Goal: Information Seeking & Learning: Check status

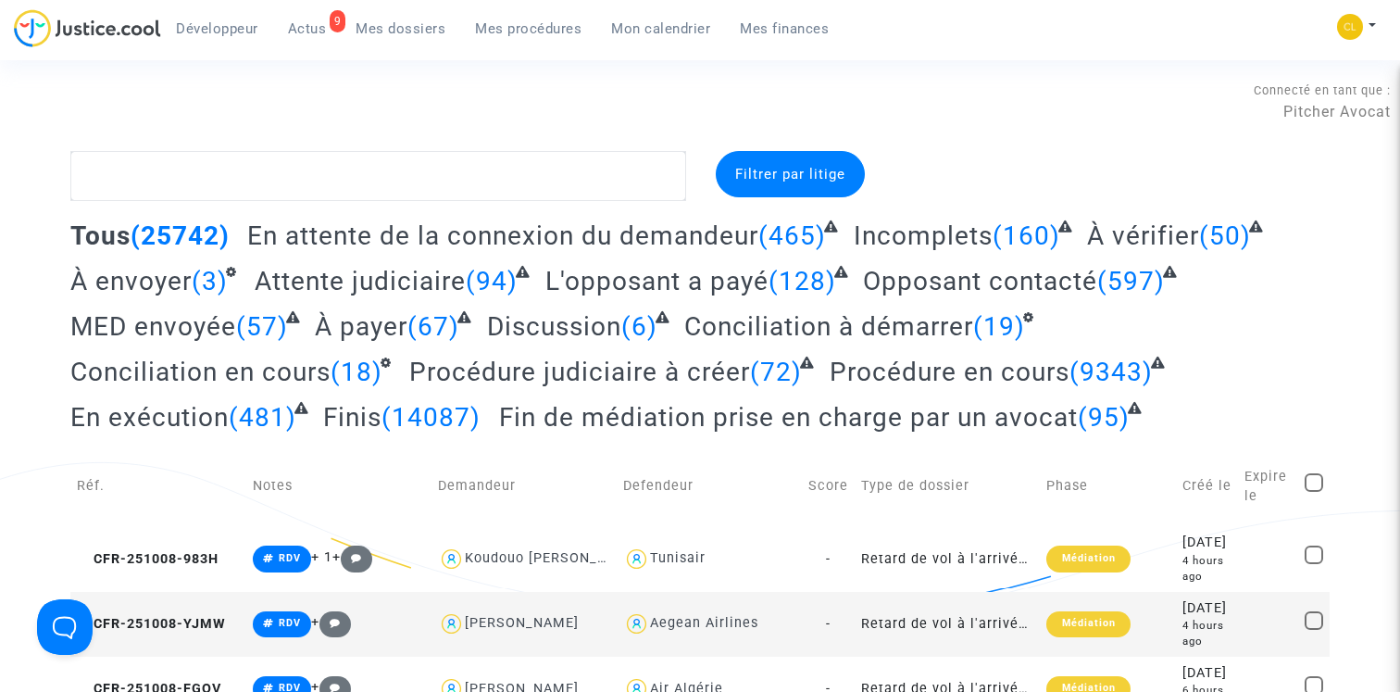
click at [306, 33] on span "Actus" at bounding box center [307, 28] width 39 height 17
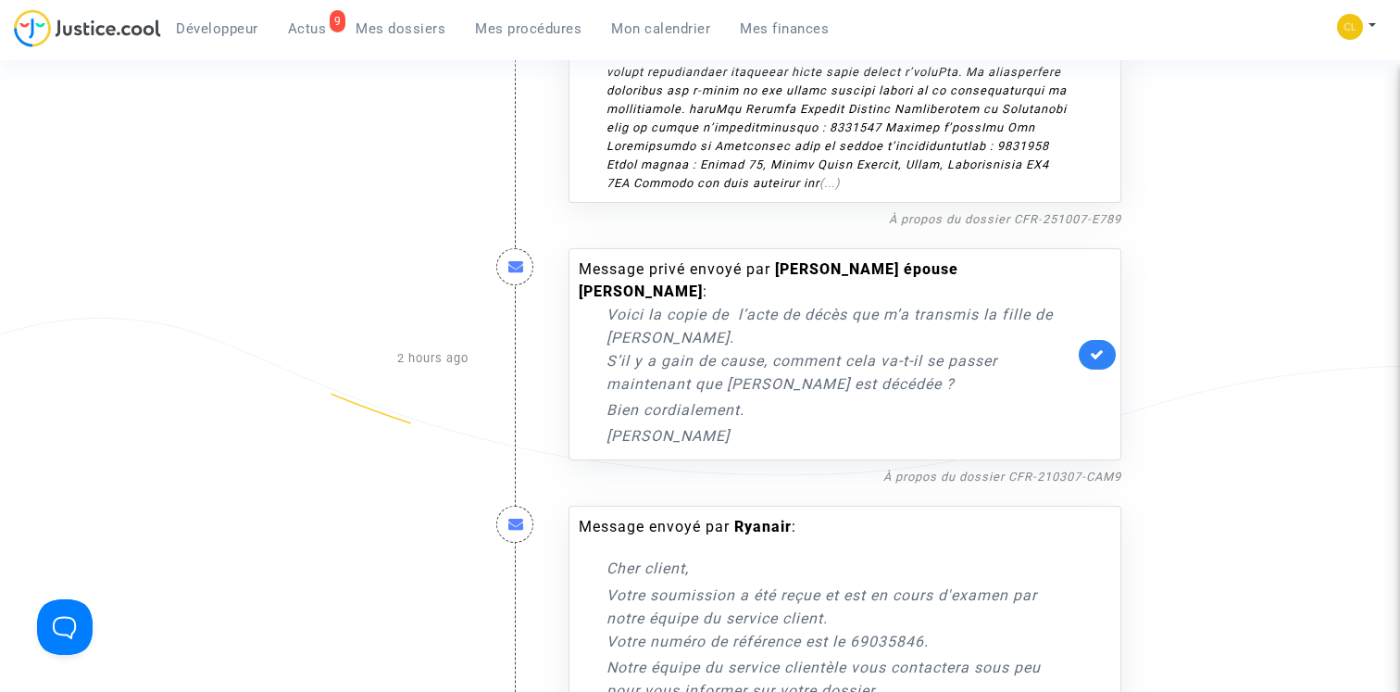
scroll to position [2567, 0]
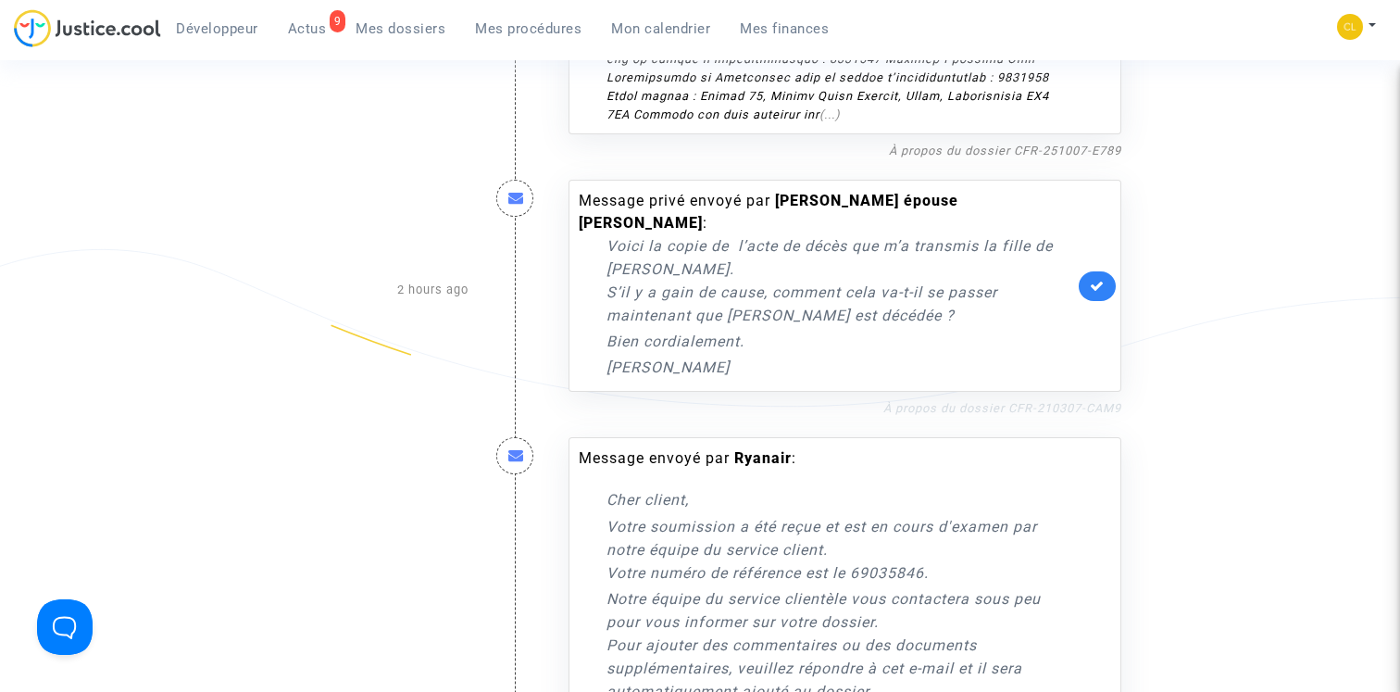
click at [1073, 401] on link "À propos du dossier CFR-210307-CAM9" at bounding box center [1002, 408] width 238 height 14
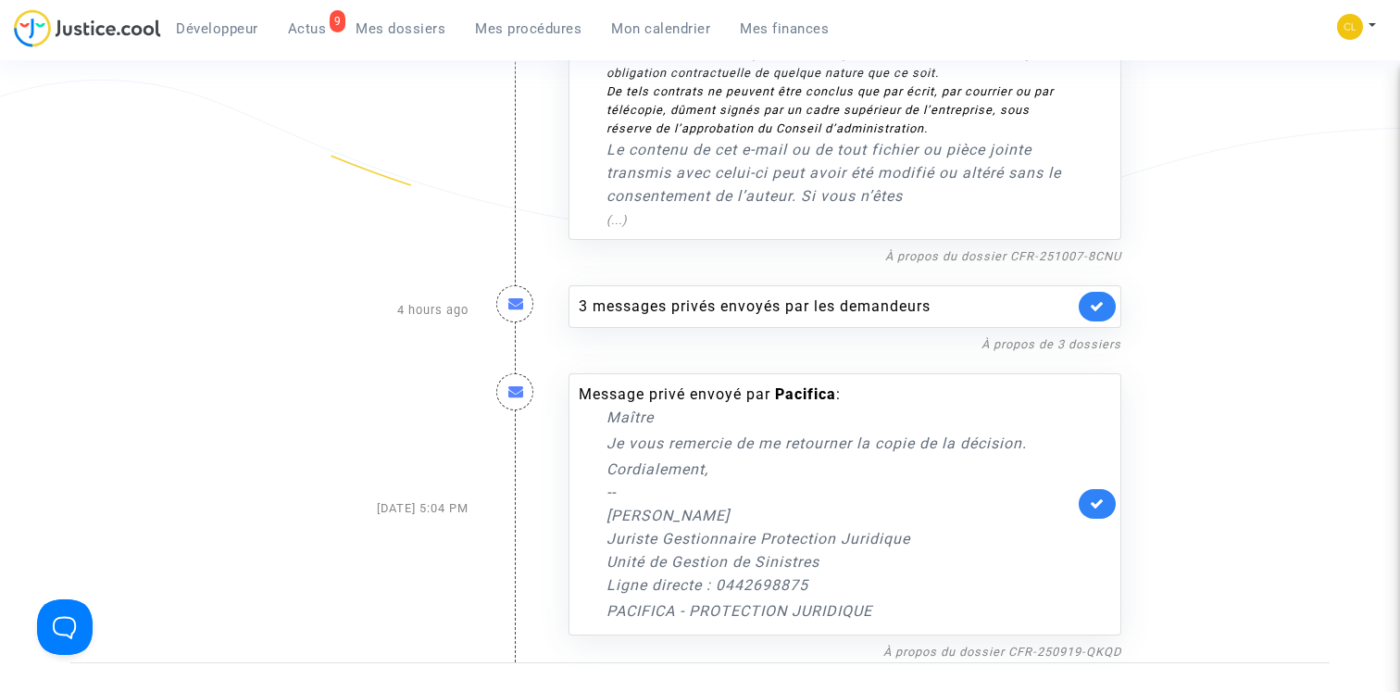
scroll to position [3684, 0]
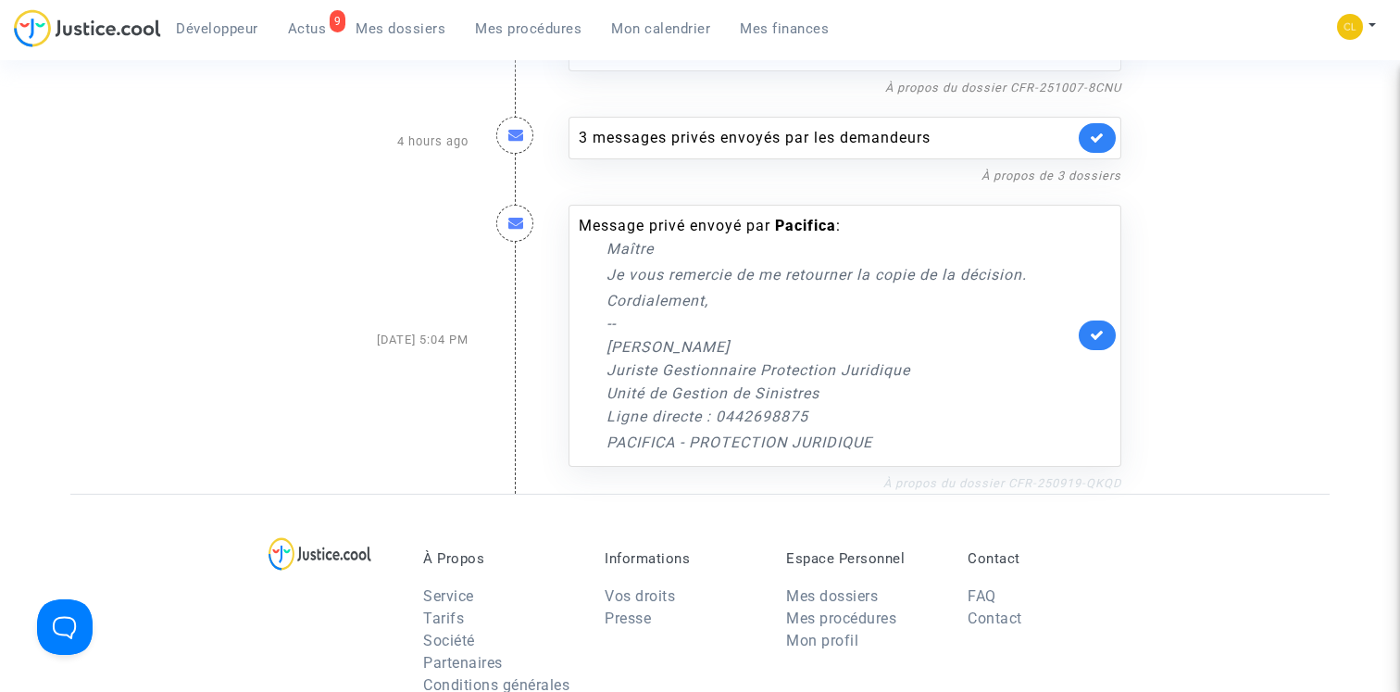
click at [1017, 476] on link "À propos du dossier CFR-250919-QKQD" at bounding box center [1002, 483] width 238 height 14
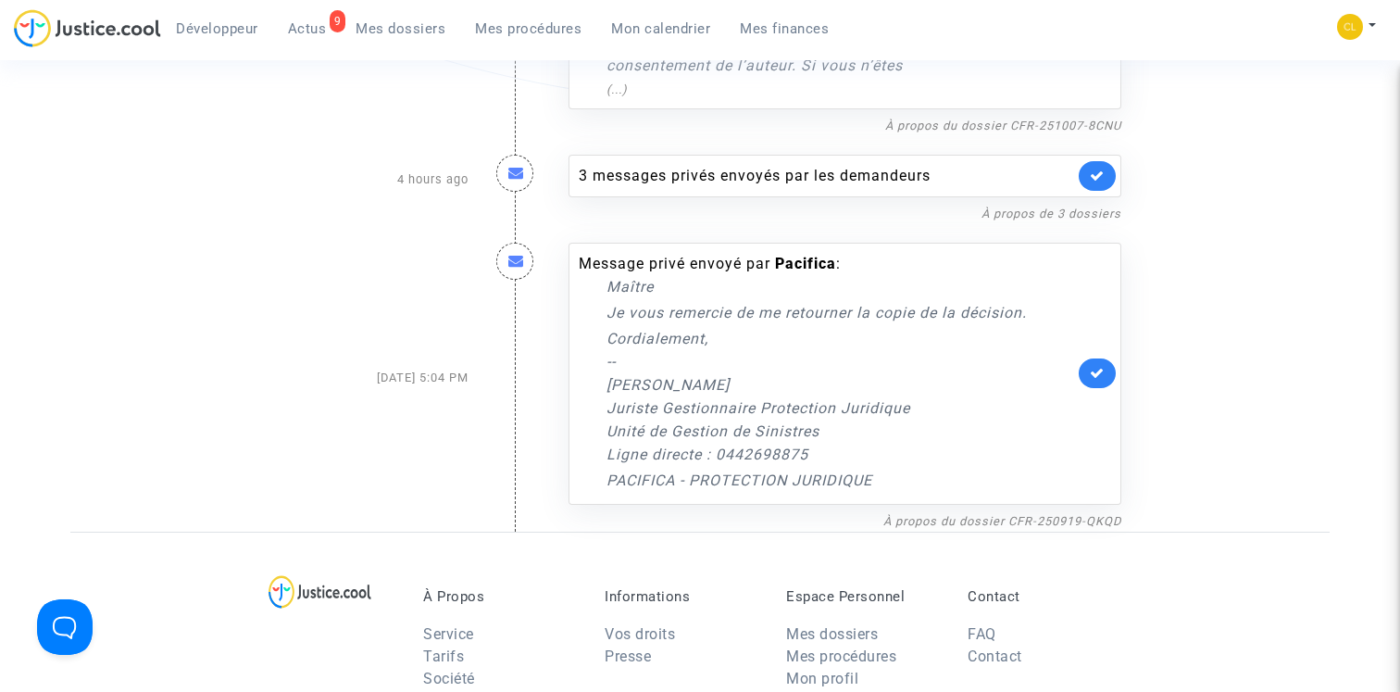
scroll to position [3643, 0]
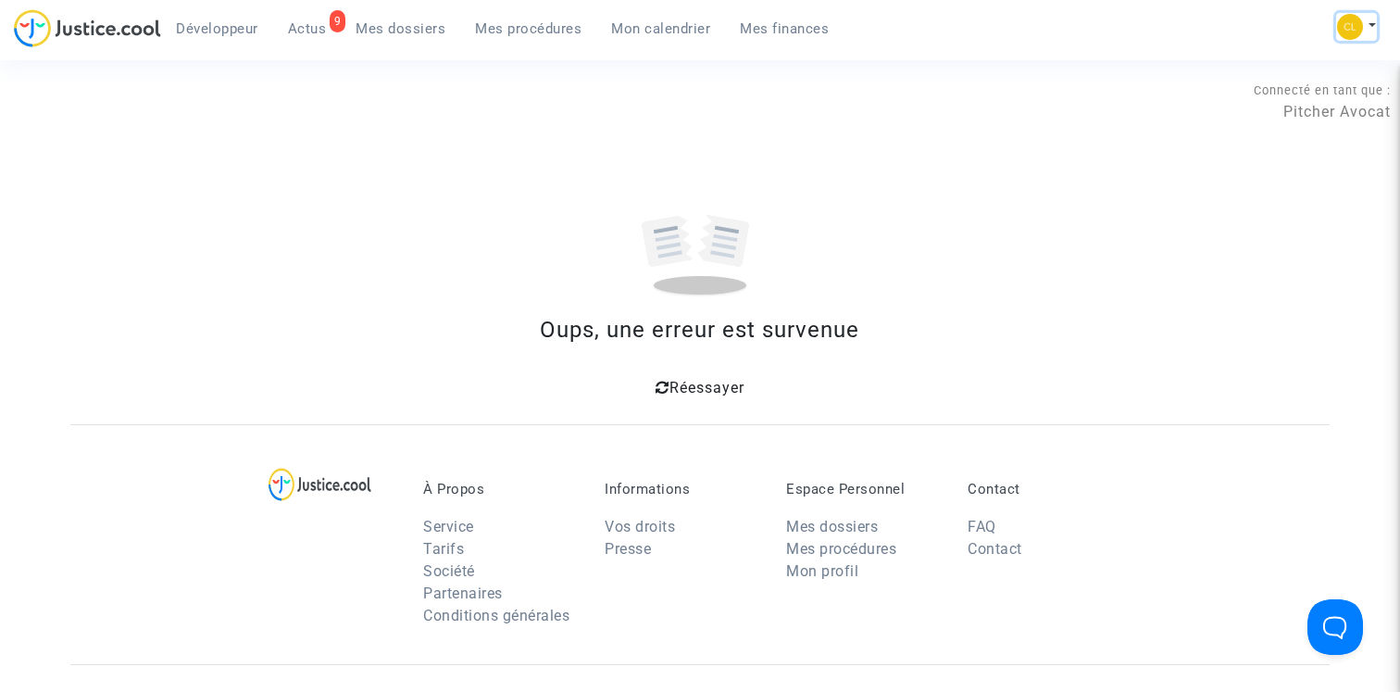
click at [1365, 29] on button at bounding box center [1356, 27] width 41 height 28
click at [1271, 155] on link "Déconnexion" at bounding box center [1282, 155] width 187 height 30
